Goal: Transaction & Acquisition: Register for event/course

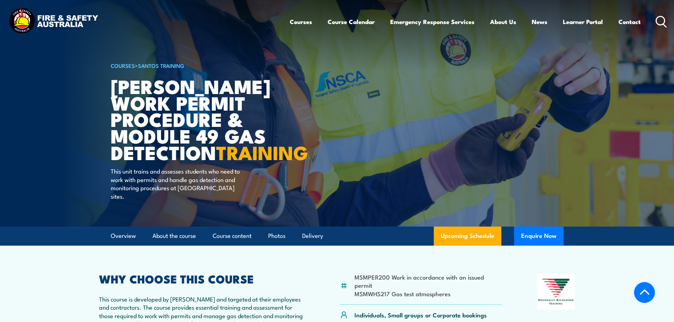
scroll to position [141, 0]
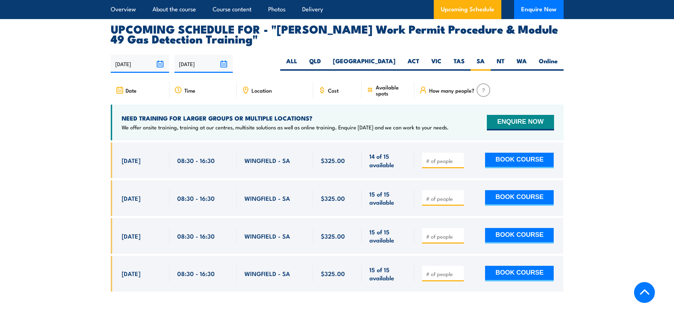
scroll to position [1167, 0]
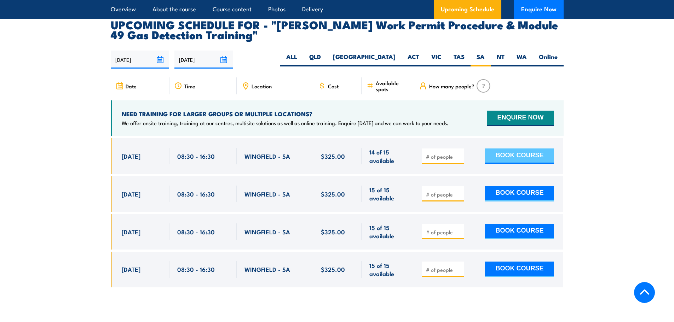
click at [502, 148] on button "BOOK COURSE" at bounding box center [519, 156] width 69 height 16
click at [442, 153] on input "number" at bounding box center [443, 156] width 35 height 7
type input "1"
click at [459, 153] on input "1" at bounding box center [443, 156] width 35 height 7
click at [506, 148] on button "BOOK COURSE" at bounding box center [519, 156] width 69 height 16
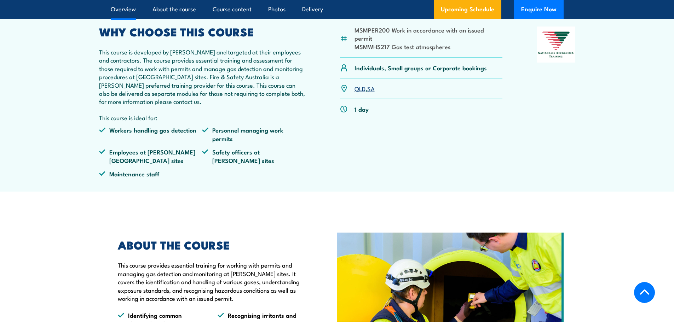
scroll to position [283, 0]
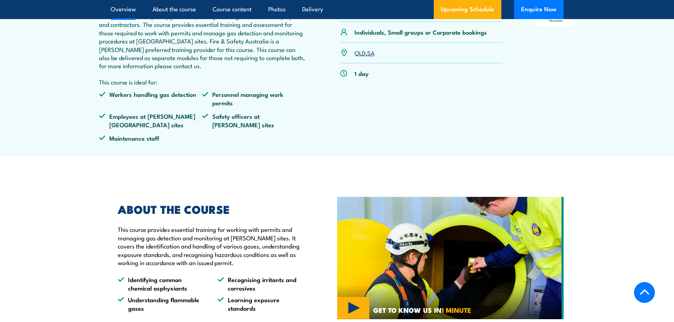
click at [371, 55] on link "SA" at bounding box center [370, 52] width 7 height 8
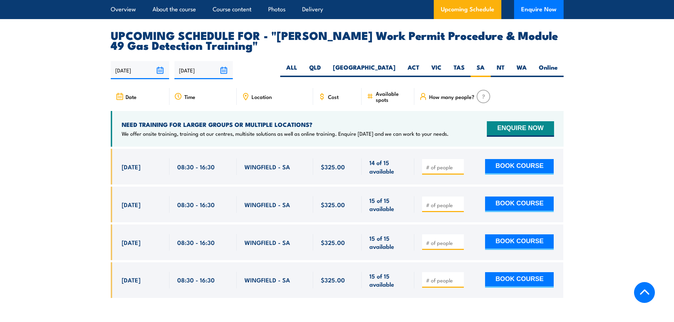
scroll to position [1167, 0]
